Goal: Information Seeking & Learning: Learn about a topic

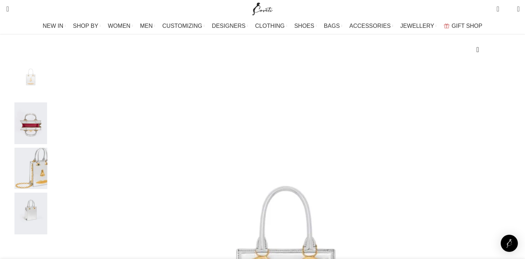
scroll to position [99, 0]
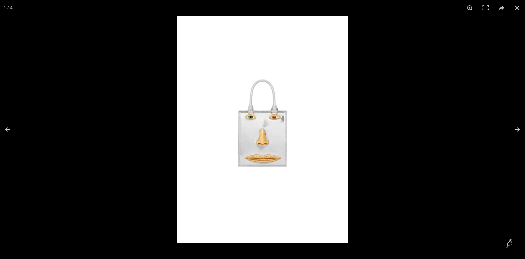
click at [299, 148] on img at bounding box center [262, 130] width 171 height 228
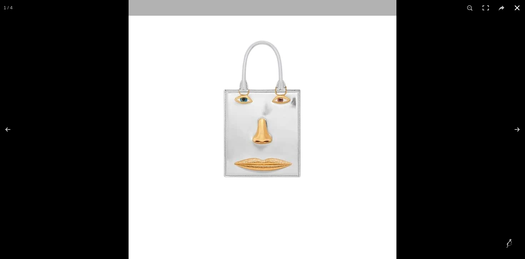
click at [451, 146] on div at bounding box center [390, 70] width 525 height 259
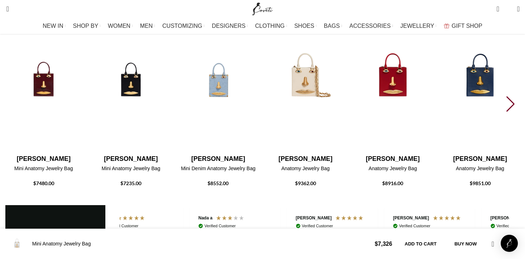
scroll to position [1063, 0]
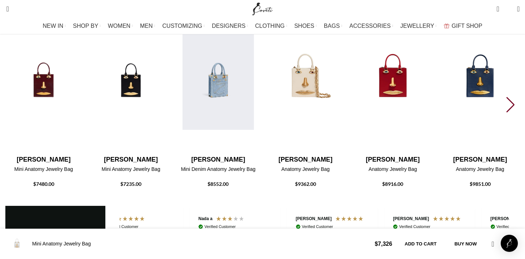
click at [258, 105] on img "3 / 30" at bounding box center [218, 82] width 79 height 147
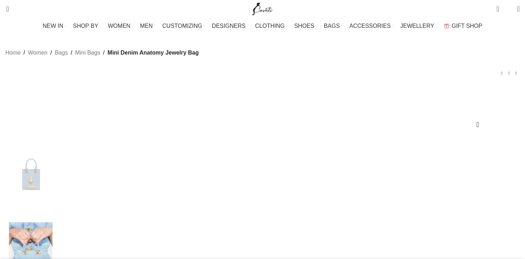
scroll to position [153, 0]
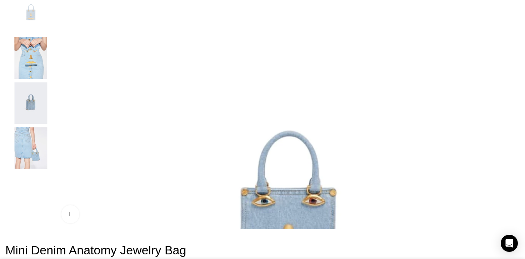
click at [509, 117] on div "Next slide" at bounding box center [518, 110] width 18 height 18
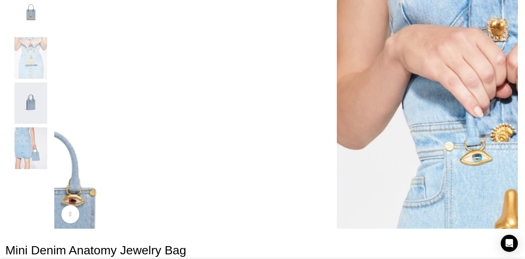
click at [509, 117] on div "Next slide" at bounding box center [518, 110] width 18 height 18
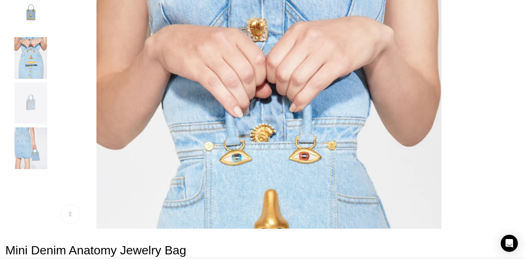
click at [509, 117] on div "Next slide" at bounding box center [518, 110] width 18 height 18
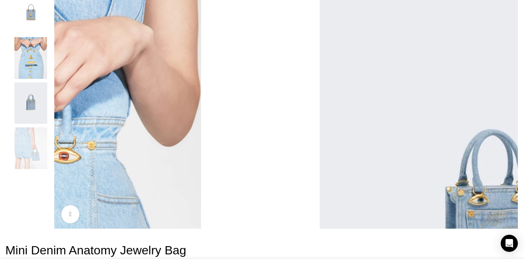
click at [509, 117] on div "Next slide" at bounding box center [518, 110] width 18 height 18
click at [509, 119] on div "Next slide" at bounding box center [518, 110] width 18 height 18
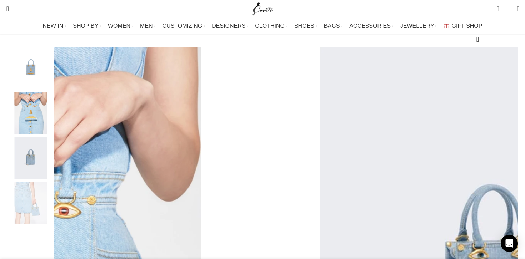
scroll to position [102, 0]
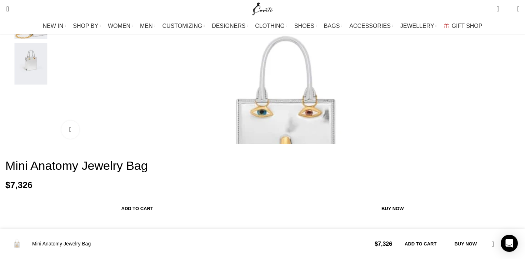
scroll to position [0, 75]
